Goal: Information Seeking & Learning: Learn about a topic

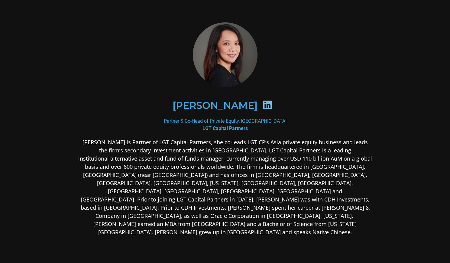
click at [96, 143] on p "[PERSON_NAME] is Partner of LGT Capital Partners, she co-leads LGT CP’s Asia pr…" at bounding box center [225, 187] width 294 height 98
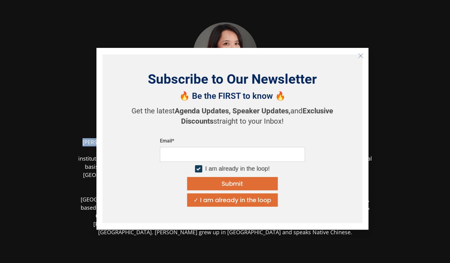
drag, startPoint x: 96, startPoint y: 143, endPoint x: 333, endPoint y: 140, distance: 237.2
click at [333, 140] on body "[PERSON_NAME] Partner & Co-Head of Private Equity, Asia Pacific LGT Capital Par…" at bounding box center [225, 177] width 450 height 354
click at [256, 199] on div "✓ I am already in the loop" at bounding box center [233, 200] width 78 height 6
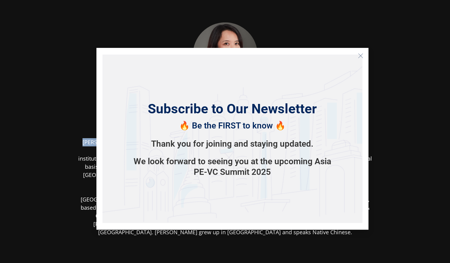
click at [360, 56] on line "Close" at bounding box center [360, 56] width 4 height 4
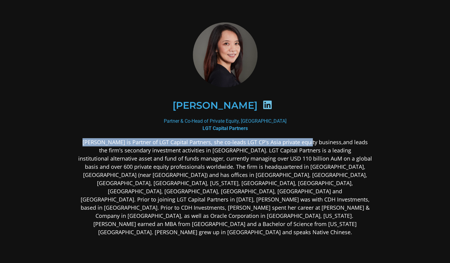
click at [90, 142] on p "[PERSON_NAME] is Partner of LGT Capital Partners, she co-leads LGT CP’s Asia pr…" at bounding box center [225, 187] width 294 height 98
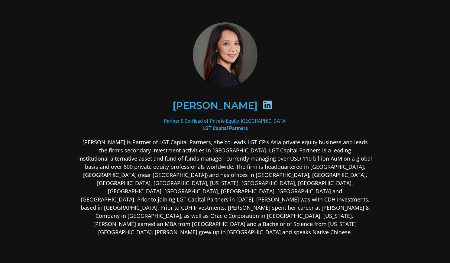
drag, startPoint x: 137, startPoint y: 156, endPoint x: 105, endPoint y: 141, distance: 35.7
click at [108, 141] on p "[PERSON_NAME] is Partner of LGT Capital Partners, she co-leads LGT CP’s Asia pr…" at bounding box center [225, 187] width 294 height 98
click at [91, 140] on p "[PERSON_NAME] is Partner of LGT Capital Partners, she co-leads LGT CP’s Asia pr…" at bounding box center [225, 187] width 294 height 98
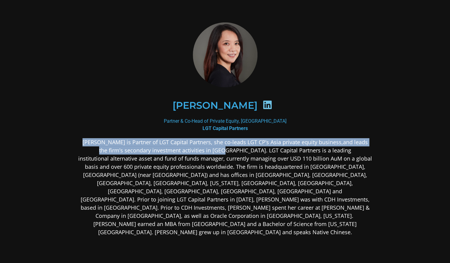
drag, startPoint x: 91, startPoint y: 140, endPoint x: 240, endPoint y: 152, distance: 149.3
click at [240, 152] on p "[PERSON_NAME] is Partner of LGT Capital Partners, she co-leads LGT CP’s Asia pr…" at bounding box center [225, 187] width 294 height 98
copy p "[PERSON_NAME] is Partner of LGT Capital Partners, she co-leads LGT CP’s Asia pr…"
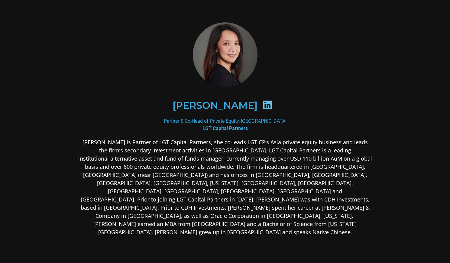
click at [250, 182] on p "[PERSON_NAME] is Partner of LGT Capital Partners, she co-leads LGT CP’s Asia pr…" at bounding box center [225, 187] width 294 height 98
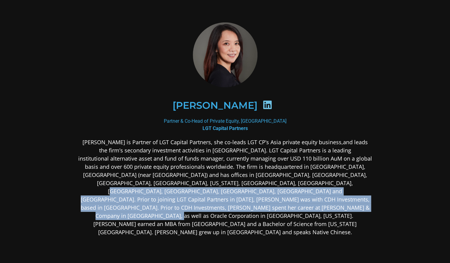
drag, startPoint x: 250, startPoint y: 182, endPoint x: 220, endPoint y: 210, distance: 41.5
click at [220, 210] on p "[PERSON_NAME] is Partner of LGT Capital Partners, she co-leads LGT CP’s Asia pr…" at bounding box center [225, 187] width 294 height 98
copy p "[PERSON_NAME] was with CDH Investments, based in [GEOGRAPHIC_DATA]. Prior to CD…"
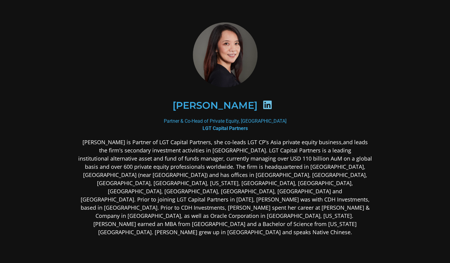
click at [267, 169] on p "[PERSON_NAME] is Partner of LGT Capital Partners, she co-leads LGT CP’s Asia pr…" at bounding box center [225, 187] width 294 height 98
click at [271, 162] on p "[PERSON_NAME] is Partner of LGT Capital Partners, she co-leads LGT CP’s Asia pr…" at bounding box center [225, 187] width 294 height 98
